Goal: Find specific page/section: Find specific page/section

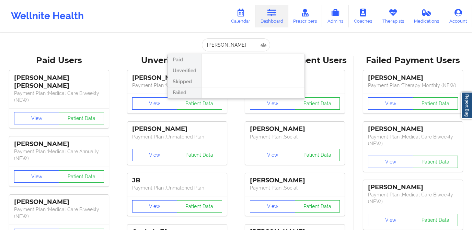
click at [197, 47] on div "[PERSON_NAME] Paid Unverified Skipped Failed" at bounding box center [235, 44] width 137 height 13
type input "[PERSON_NAME]"
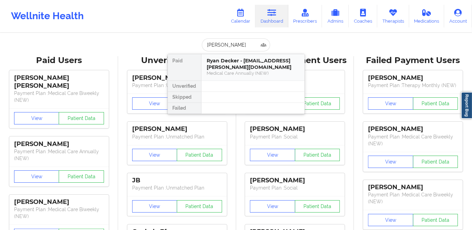
click at [241, 70] on div "Medical Care Annually (NEW)" at bounding box center [253, 73] width 92 height 6
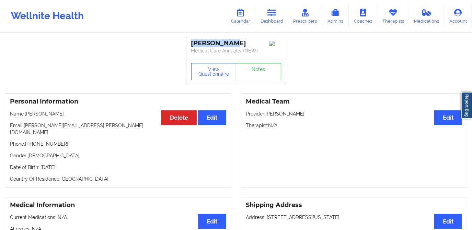
drag, startPoint x: 236, startPoint y: 43, endPoint x: 188, endPoint y: 42, distance: 47.7
click at [188, 42] on div "[PERSON_NAME] Medical Care Annually (NEW)" at bounding box center [236, 47] width 100 height 23
copy div "[PERSON_NAME]"
click at [275, 17] on link "Dashboard" at bounding box center [271, 16] width 33 height 23
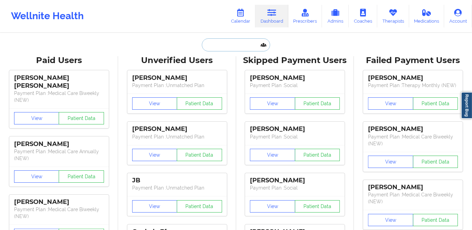
click at [233, 41] on input "text" at bounding box center [236, 44] width 68 height 13
paste input "[PERSON_NAME]"
type input "[PERSON_NAME]"
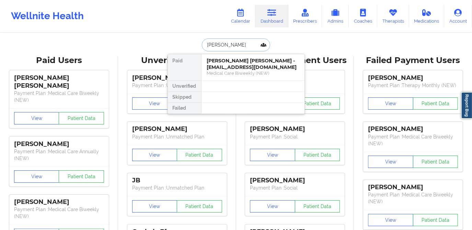
click at [234, 69] on div "[PERSON_NAME] [PERSON_NAME] - [EMAIL_ADDRESS][DOMAIN_NAME]" at bounding box center [253, 64] width 92 height 13
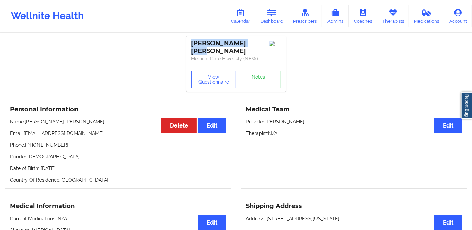
drag, startPoint x: 256, startPoint y: 43, endPoint x: 189, endPoint y: 44, distance: 67.6
click at [189, 44] on div "[PERSON_NAME] [PERSON_NAME] Medical Care Biweekly (NEW)" at bounding box center [236, 51] width 100 height 31
copy div "[PERSON_NAME] [PERSON_NAME]"
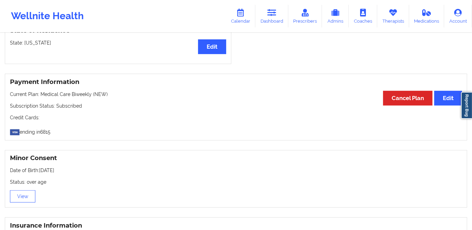
scroll to position [281, 0]
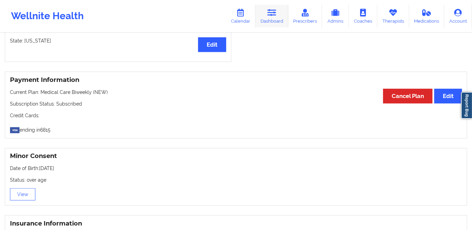
click at [282, 18] on link "Dashboard" at bounding box center [271, 16] width 33 height 23
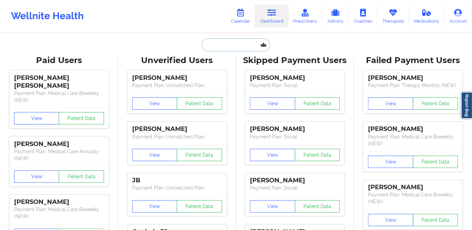
click at [227, 47] on input "text" at bounding box center [236, 44] width 68 height 13
paste input "[PHONE_NUMBER]"
type input "[PHONE_NUMBER]"
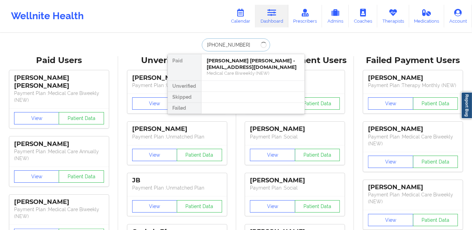
drag, startPoint x: 201, startPoint y: 47, endPoint x: 194, endPoint y: 47, distance: 7.5
click at [194, 47] on div "[PHONE_NUMBER] Paid [PERSON_NAME] [PERSON_NAME] - [EMAIL_ADDRESS][DOMAIN_NAME] …" at bounding box center [235, 44] width 137 height 13
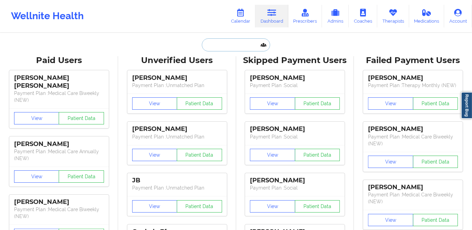
paste input "[PERSON_NAME]"
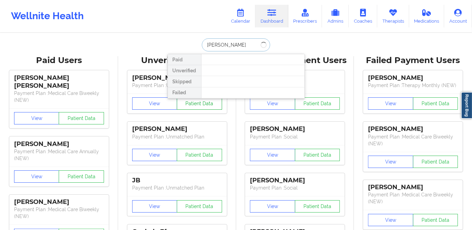
type input "[PERSON_NAME]"
click at [246, 49] on input "[PERSON_NAME]" at bounding box center [236, 44] width 68 height 13
click at [205, 45] on input "[PERSON_NAME]" at bounding box center [236, 44] width 68 height 13
